Goal: Complete application form

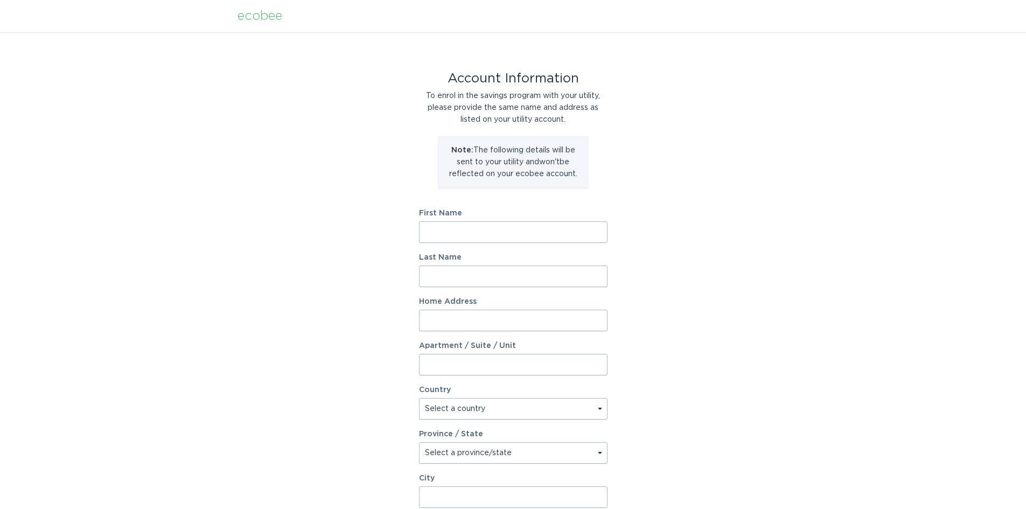
click at [572, 230] on input "First Name" at bounding box center [513, 232] width 188 height 22
type input "Cooper"
click at [504, 279] on input "Last Name" at bounding box center [513, 276] width 188 height 22
type input "Austin"
click at [487, 326] on input "Home Address" at bounding box center [513, 321] width 188 height 22
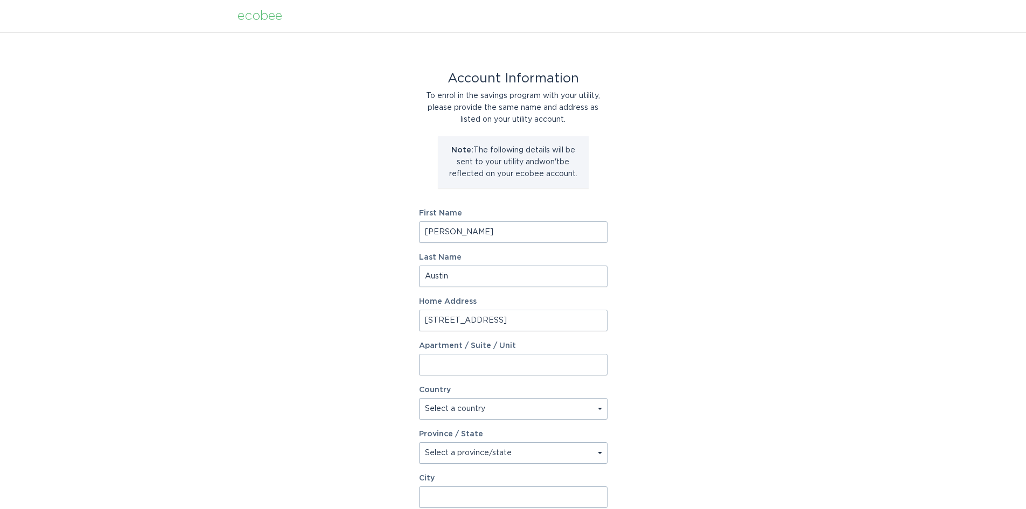
type input "575 Rugged Top Rd"
click at [485, 406] on select "Select a country Canada USA" at bounding box center [513, 409] width 188 height 22
select select "US"
click at [419, 398] on select "Select a country Canada USA" at bounding box center [513, 409] width 188 height 22
click at [447, 453] on select "Select a province/state Alabama Alaska American Samoa Arizona Arkansas Californ…" at bounding box center [513, 453] width 188 height 22
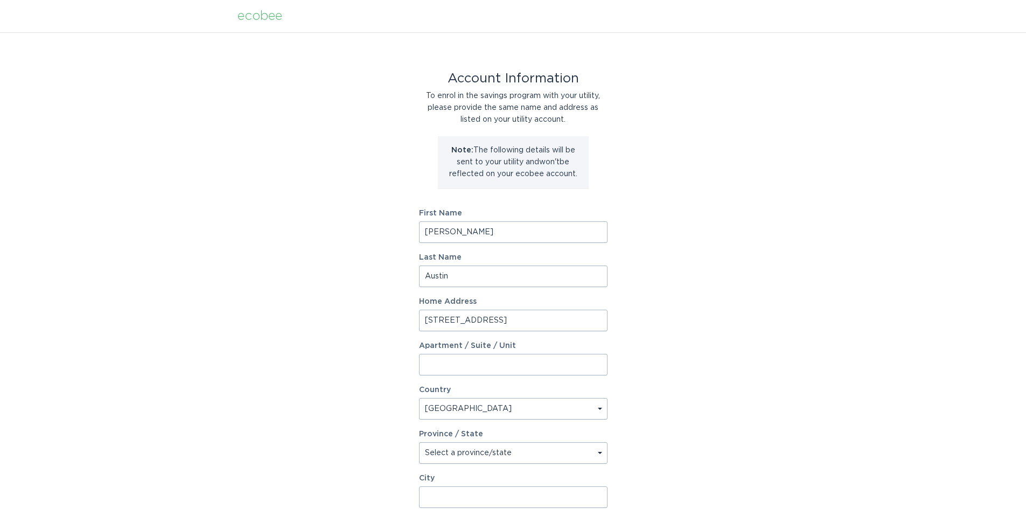
select select "NC"
click at [419, 442] on select "Select a province/state Alabama Alaska American Samoa Arizona Arkansas Californ…" at bounding box center [513, 453] width 188 height 22
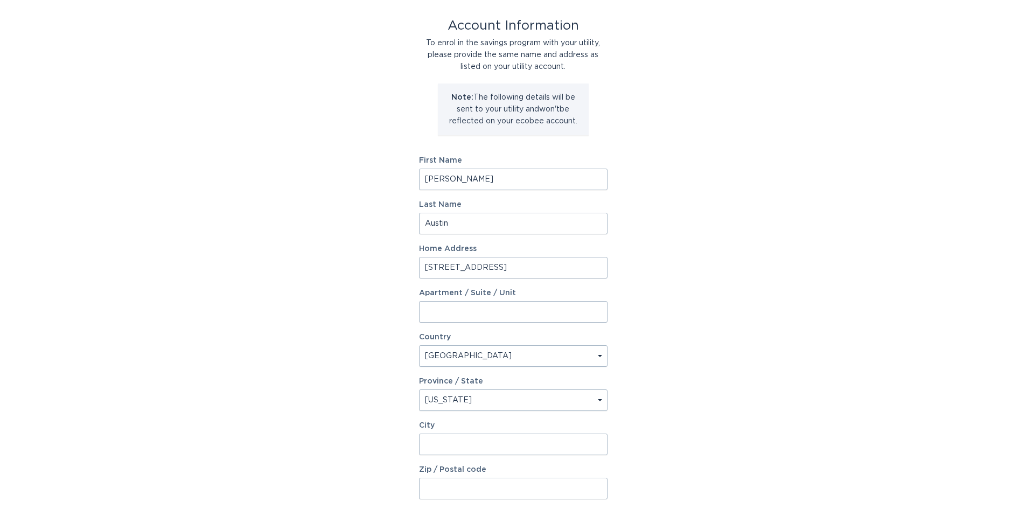
scroll to position [146, 0]
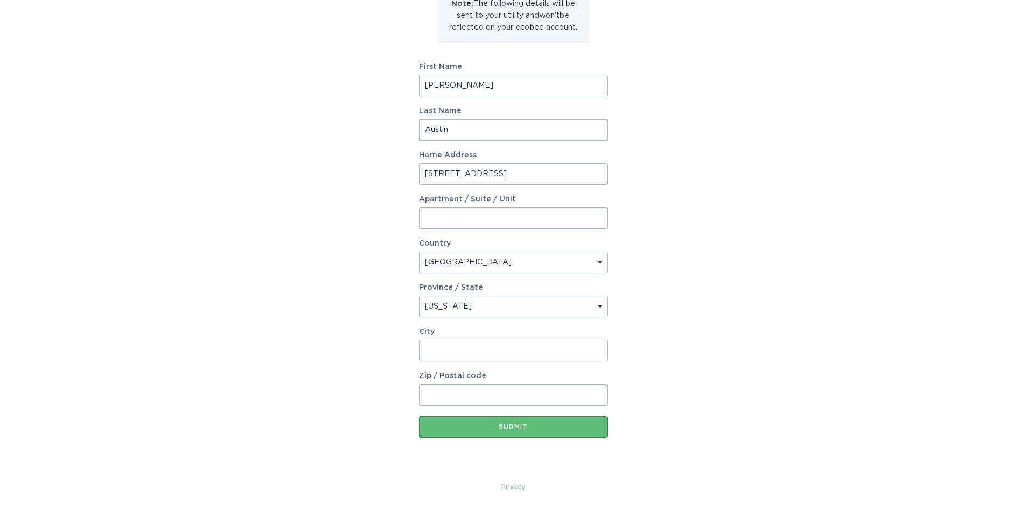
click at [501, 349] on input "City" at bounding box center [513, 351] width 188 height 22
type input "Hendersonville"
click at [496, 396] on input "Zip / Postal code" at bounding box center [513, 395] width 188 height 22
type input "28792"
click at [507, 424] on div "Submit" at bounding box center [513, 427] width 178 height 6
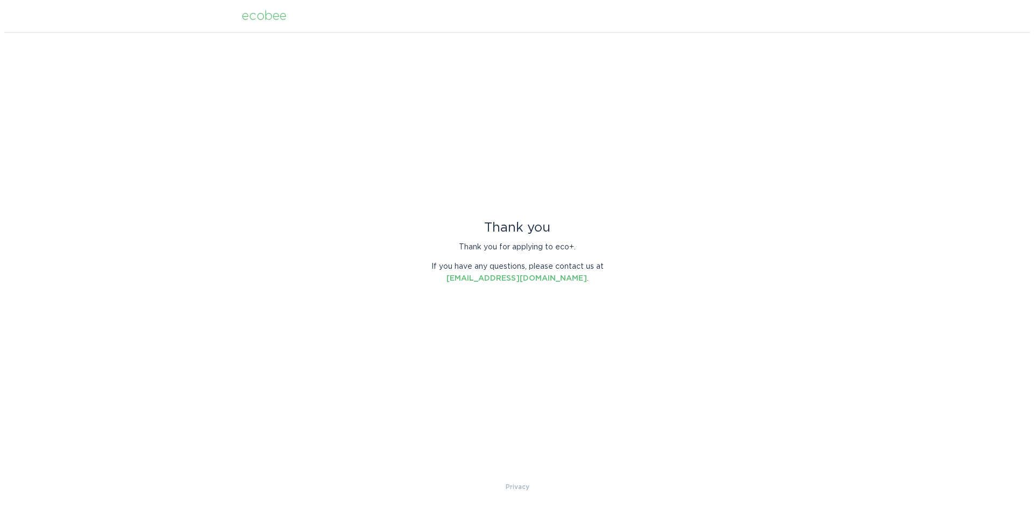
scroll to position [0, 0]
